Goal: Complete application form

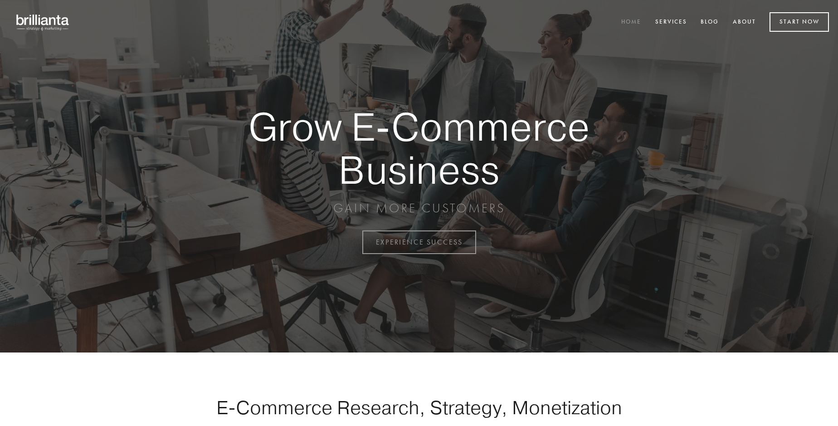
scroll to position [2377, 0]
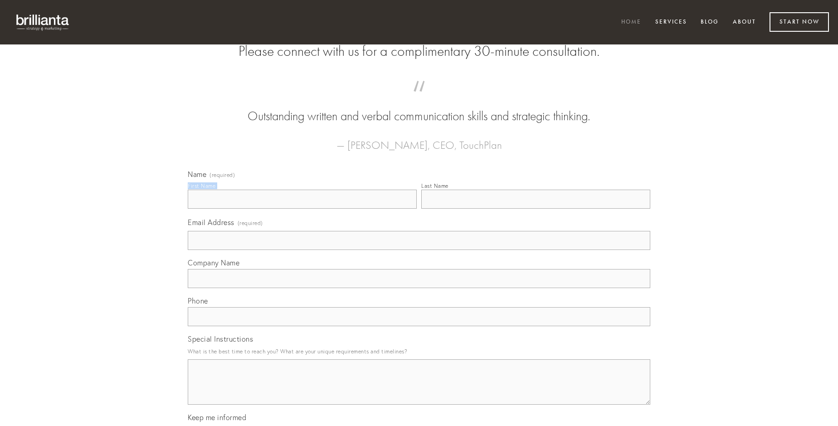
type input "[PERSON_NAME] MD"
click at [536, 209] on input "Last Name" at bounding box center [535, 199] width 229 height 19
type input "[PERSON_NAME] MD"
click at [419, 250] on input "Email Address (required)" at bounding box center [419, 240] width 463 height 19
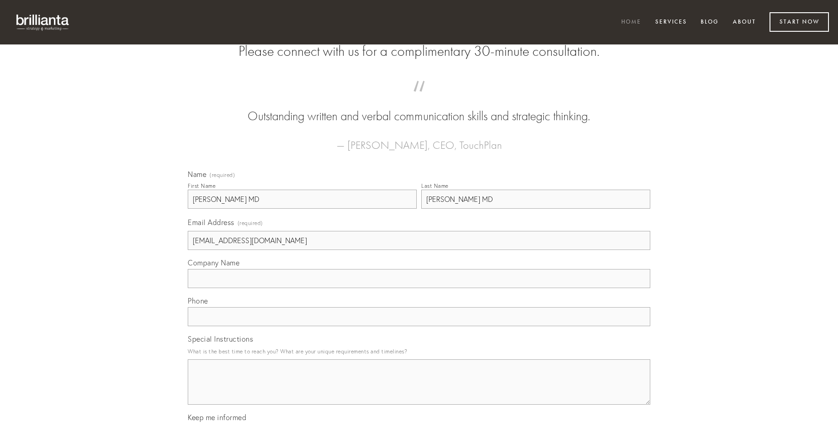
type input "[EMAIL_ADDRESS][DOMAIN_NAME]"
click at [419, 288] on input "Company Name" at bounding box center [419, 278] width 463 height 19
type input "argentum"
click at [419, 326] on input "text" at bounding box center [419, 316] width 463 height 19
click at [419, 390] on textarea "Special Instructions" at bounding box center [419, 381] width 463 height 45
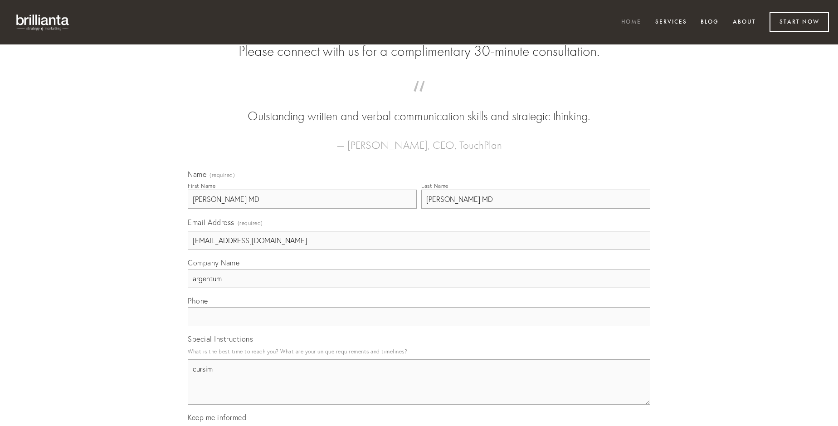
type textarea "cursim"
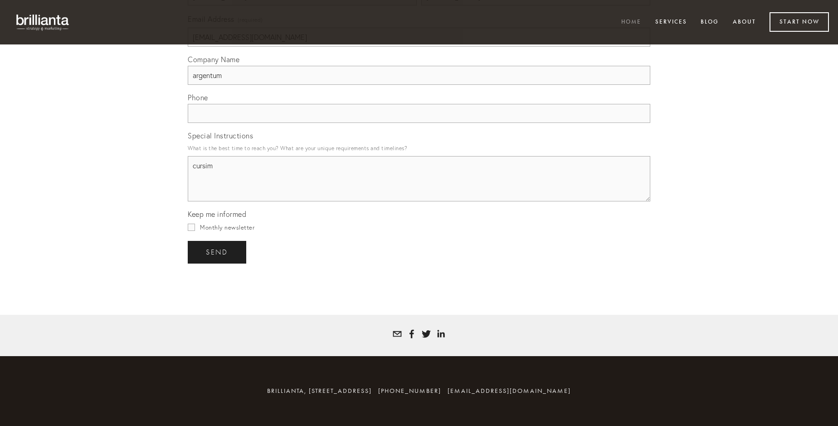
click at [218, 252] on span "send" at bounding box center [217, 252] width 22 height 8
